Goal: Task Accomplishment & Management: Manage account settings

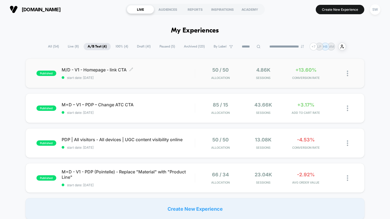
click at [170, 74] on div "M/D - V1 - Homepage - link CTA Click to edit experience details Click to edit e…" at bounding box center [128, 73] width 133 height 13
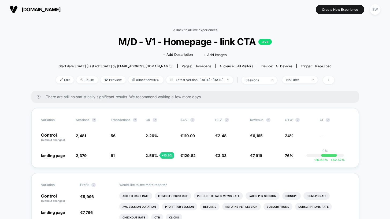
click at [192, 28] on link "< Back to all live experiences" at bounding box center [195, 30] width 44 height 4
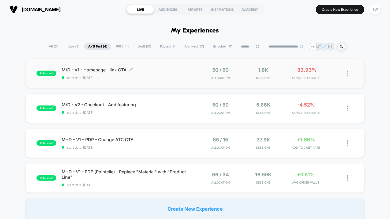
click at [162, 76] on span "start date: [DATE]" at bounding box center [128, 78] width 133 height 4
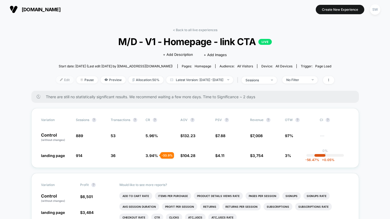
click at [56, 82] on span "Edit" at bounding box center [65, 79] width 18 height 7
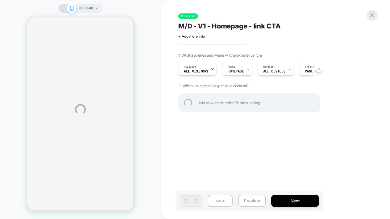
click at [373, 15] on div at bounding box center [371, 15] width 11 height 11
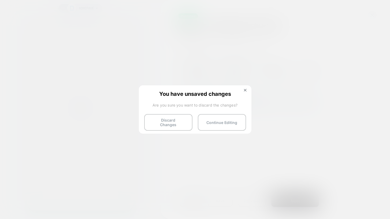
click at [167, 125] on button "Discard Changes" at bounding box center [168, 122] width 48 height 17
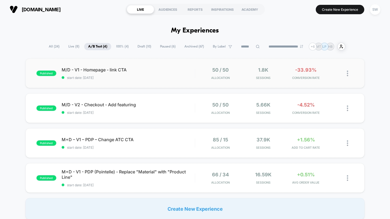
click at [163, 81] on div "published M/D - V1 - Homepage - link CTA start date: [DATE] 50 / 50 Allocation …" at bounding box center [194, 72] width 339 height 29
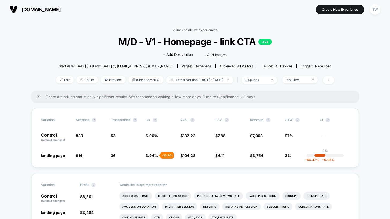
click at [186, 29] on link "< Back to all live experiences" at bounding box center [195, 30] width 44 height 4
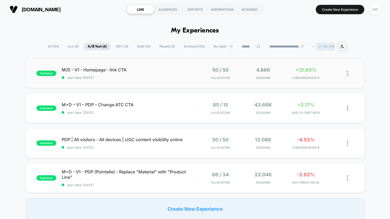
click at [153, 80] on div "published M/D - V1 - Homepage - link CTA start date: [DATE] 50 / 50 Allocation …" at bounding box center [194, 72] width 339 height 29
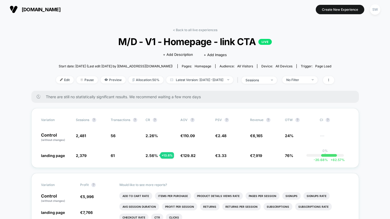
click at [185, 32] on div "< Back to all live experiences M/D - V1 - Homepage - link CTA LIVE Click to edi…" at bounding box center [195, 59] width 278 height 63
click at [186, 29] on link "< Back to all live experiences" at bounding box center [195, 30] width 44 height 4
